Goal: Task Accomplishment & Management: Manage account settings

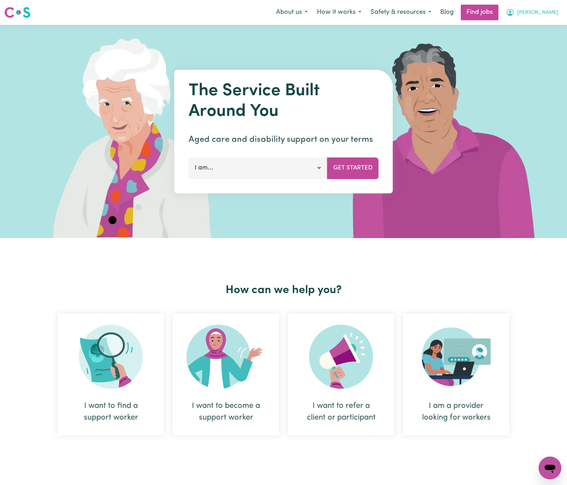
click at [550, 11] on span "[PERSON_NAME]" at bounding box center [537, 13] width 41 height 8
click at [546, 56] on link "Logout" at bounding box center [534, 54] width 56 height 13
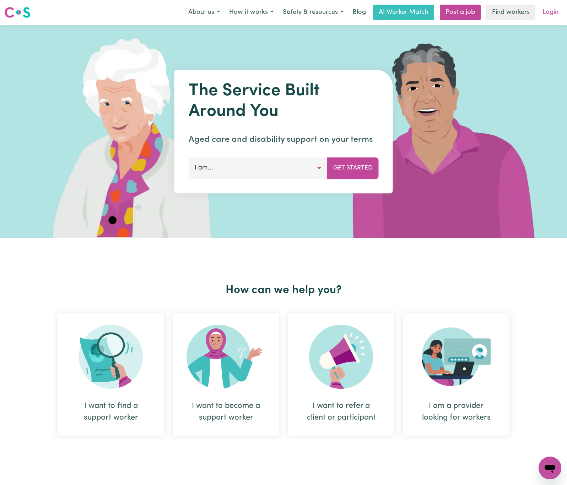
click at [557, 10] on link "Login" at bounding box center [550, 13] width 25 height 16
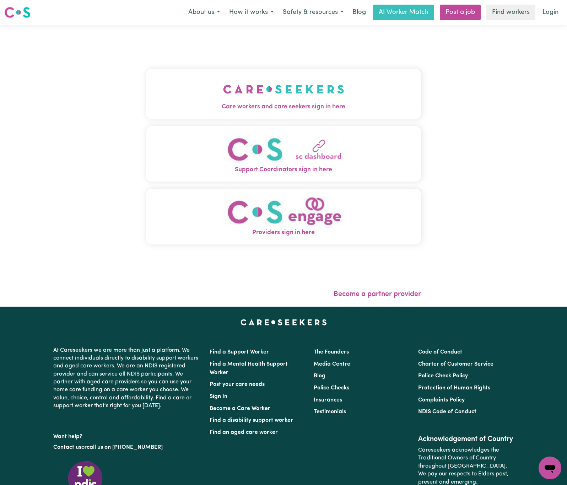
drag, startPoint x: 249, startPoint y: 108, endPoint x: 253, endPoint y: 104, distance: 5.3
click at [249, 107] on span "Care workers and care seekers sign in here" at bounding box center [283, 106] width 275 height 9
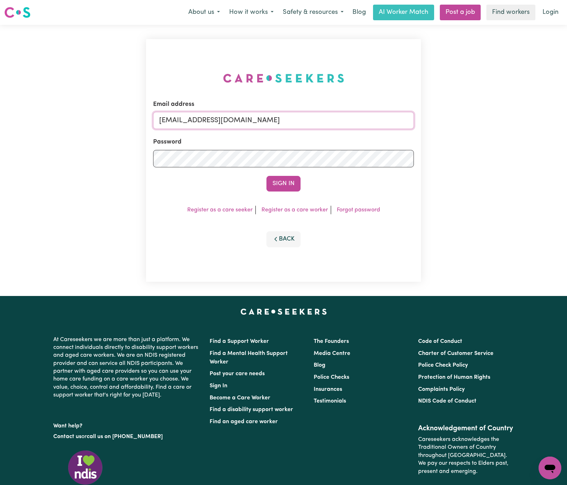
drag, startPoint x: 196, startPoint y: 120, endPoint x: 691, endPoint y: 37, distance: 501.4
click at [566, 37] on html "Menu About us How it works Safety & resources Blog AI Worker Match Post a job F…" at bounding box center [283, 289] width 567 height 578
paste input "[PERSON_NAME][EMAIL_ADDRESS][DOMAIN_NAME]"
type input "superuser~[PERSON_NAME][EMAIL_ADDRESS][DOMAIN_NAME]"
click at [266, 176] on button "Sign In" at bounding box center [283, 184] width 34 height 16
